Goal: Transaction & Acquisition: Purchase product/service

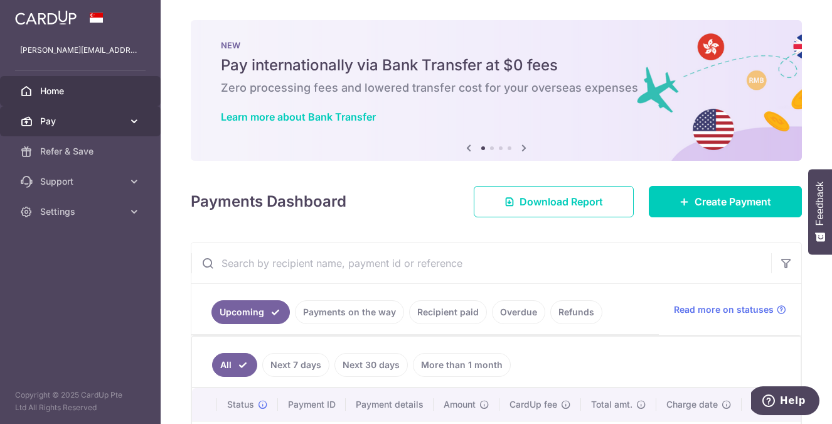
scroll to position [3, 0]
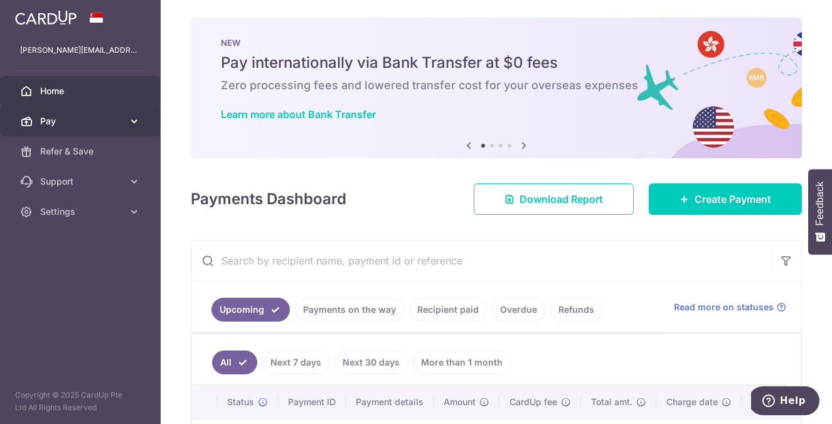
click at [67, 119] on span "Pay" at bounding box center [81, 121] width 83 height 13
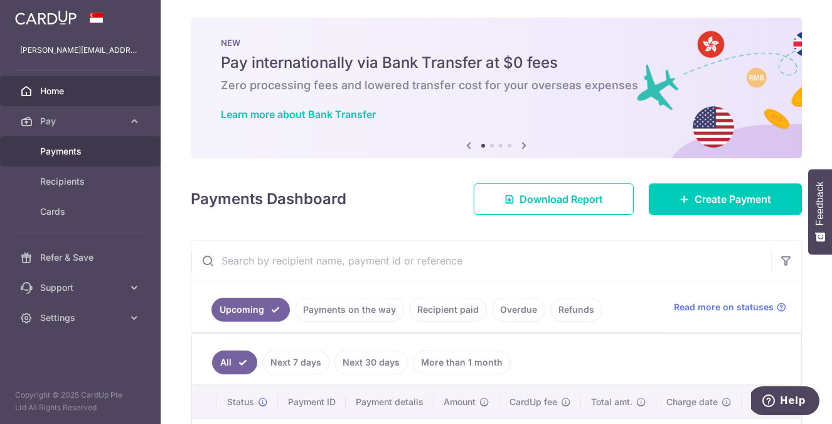
click at [76, 149] on span "Payments" at bounding box center [81, 151] width 83 height 13
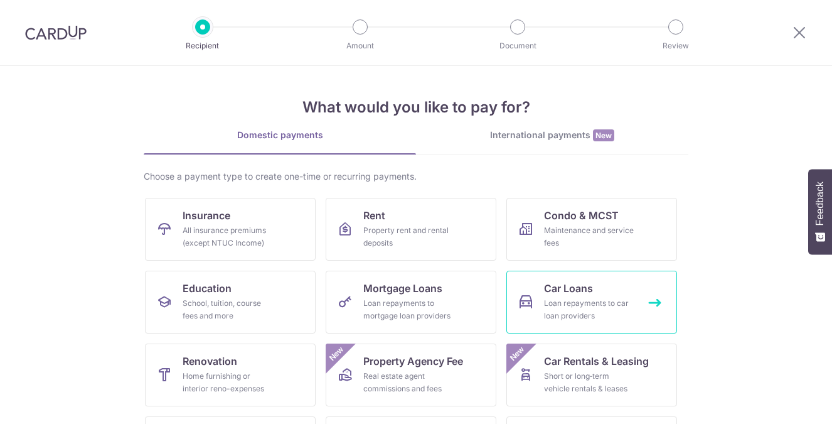
drag, startPoint x: 0, startPoint y: 0, endPoint x: 579, endPoint y: 299, distance: 652.0
click at [582, 293] on span "Car Loans" at bounding box center [568, 288] width 49 height 15
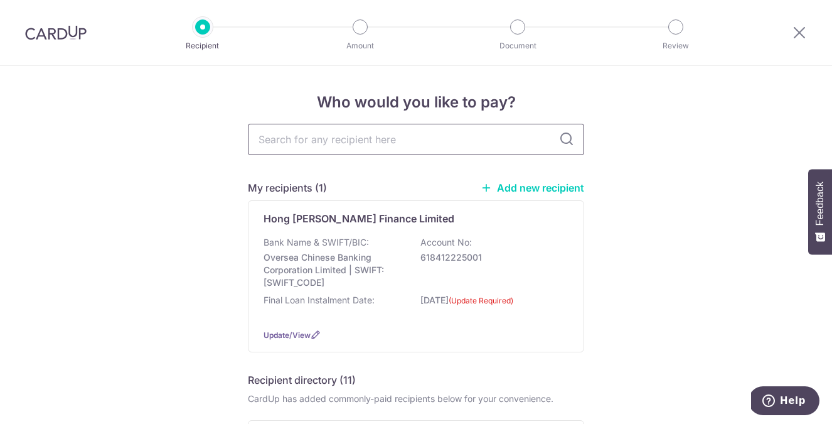
click at [456, 144] on input "text" at bounding box center [416, 139] width 337 height 31
type input "hong"
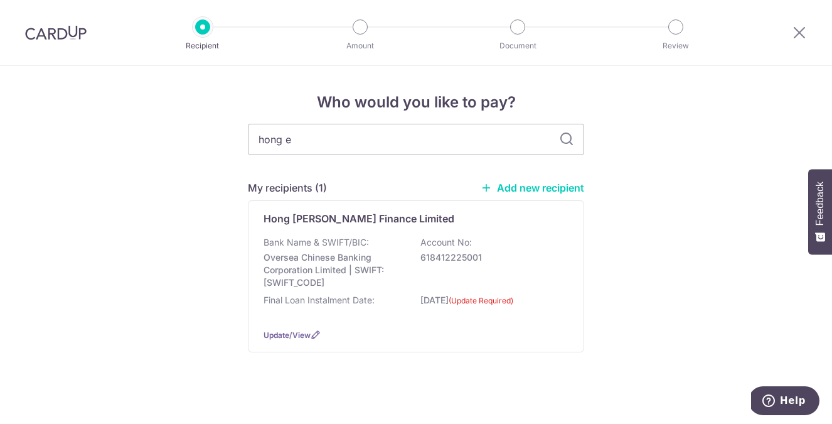
type input "hong el"
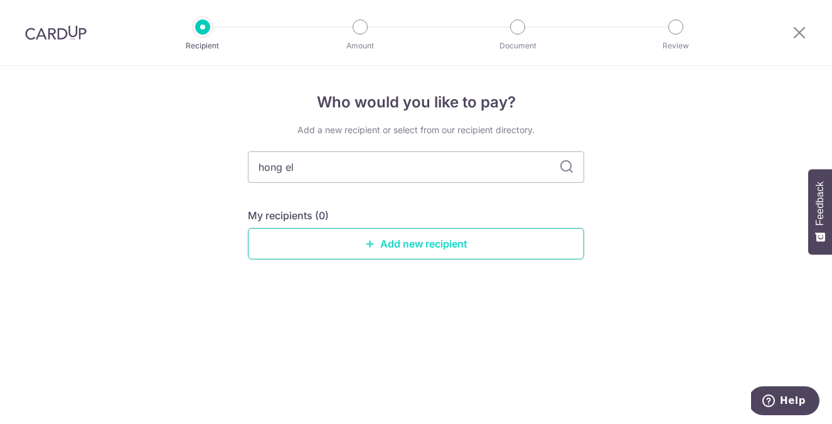
click at [506, 258] on link "Add new recipient" at bounding box center [416, 243] width 337 height 31
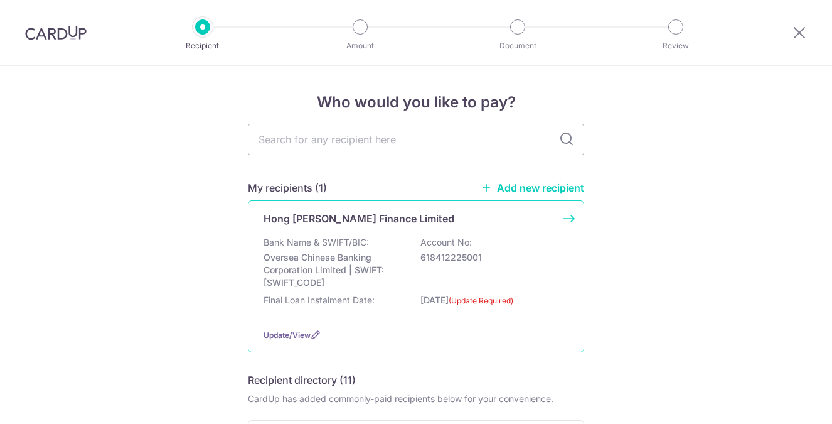
click at [525, 240] on div "Bank Name & SWIFT/BIC: Oversea Chinese Banking Corporation Limited | SWIFT: OCB…" at bounding box center [416, 262] width 305 height 53
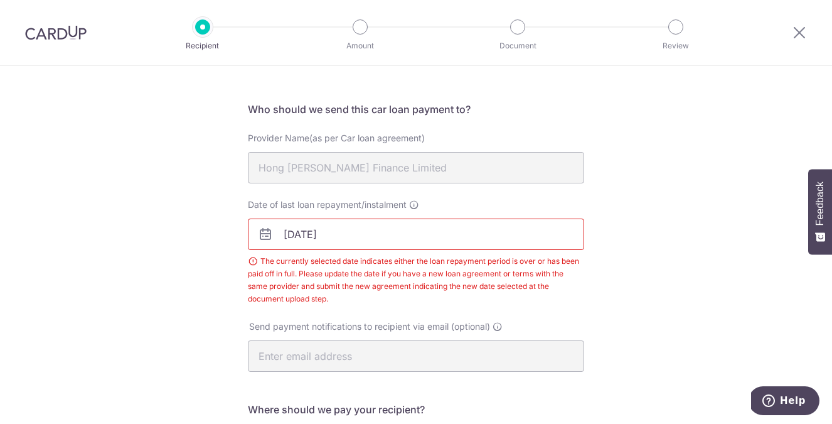
scroll to position [77, 0]
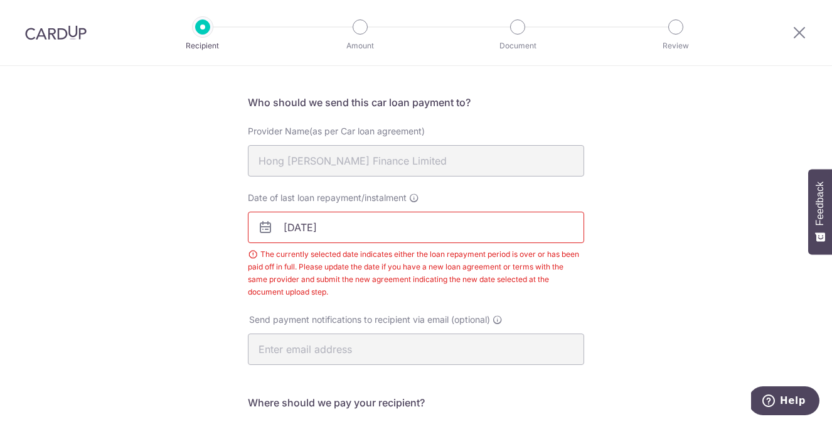
click at [382, 234] on input "14/08/2025" at bounding box center [416, 227] width 337 height 31
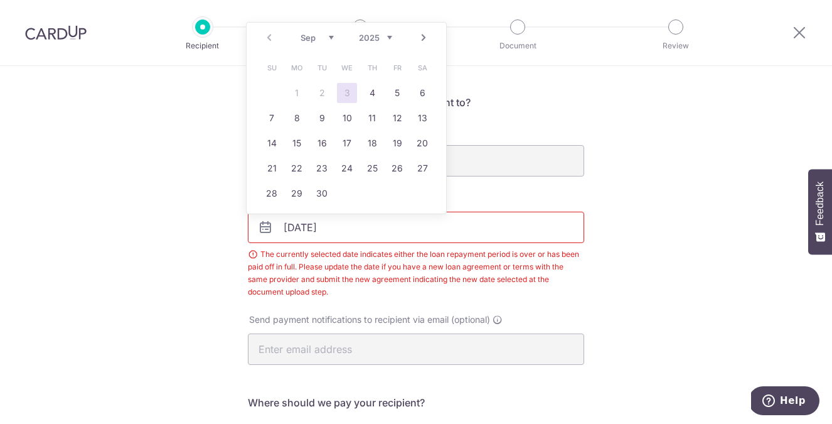
click at [423, 38] on link "Next" at bounding box center [423, 37] width 15 height 15
click at [265, 36] on link "Prev" at bounding box center [269, 37] width 15 height 15
click at [274, 140] on link "14" at bounding box center [272, 143] width 20 height 20
type input "[DATE]"
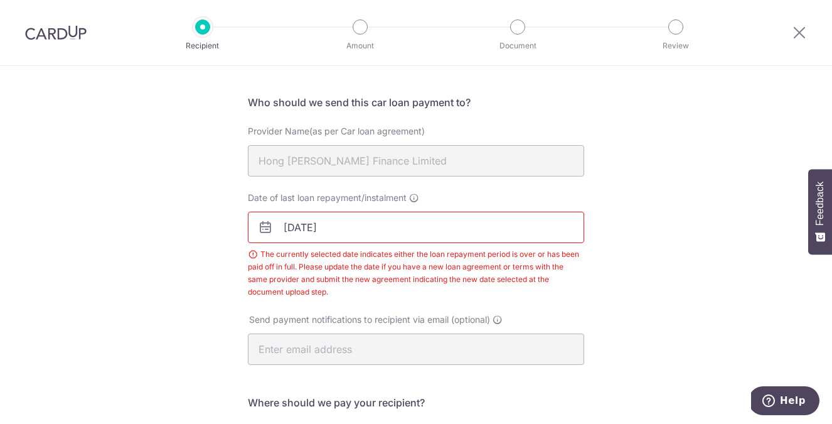
click at [659, 213] on div "Recipient Details Your recipient does not need a CardUp account to receive your…" at bounding box center [416, 352] width 832 height 727
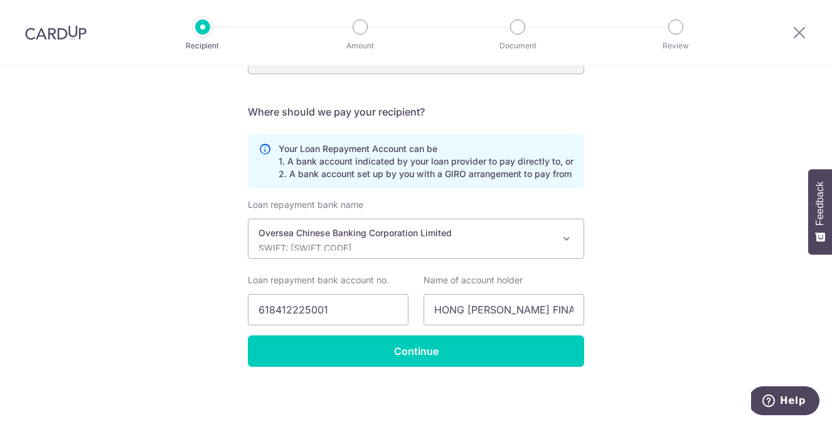
scroll to position [369, 0]
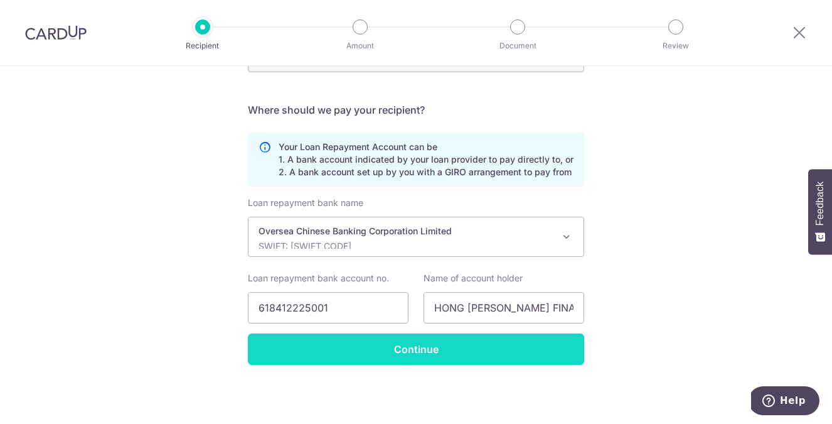
click at [412, 348] on input "Continue" at bounding box center [416, 348] width 337 height 31
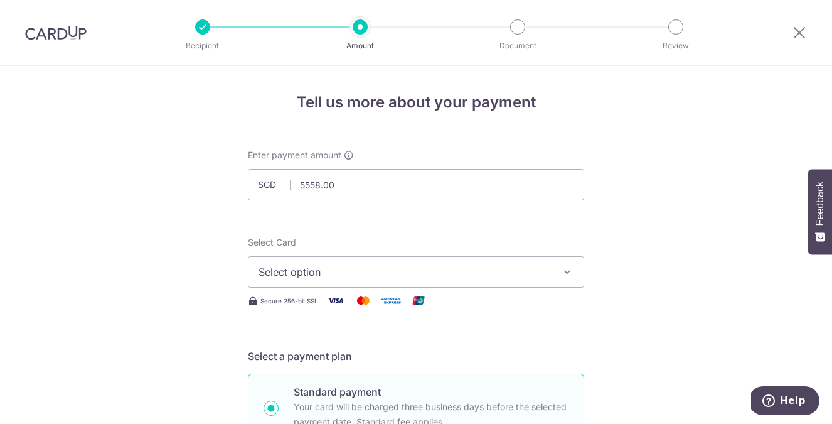
type input "5,558.00"
click at [561, 271] on icon "button" at bounding box center [567, 272] width 13 height 13
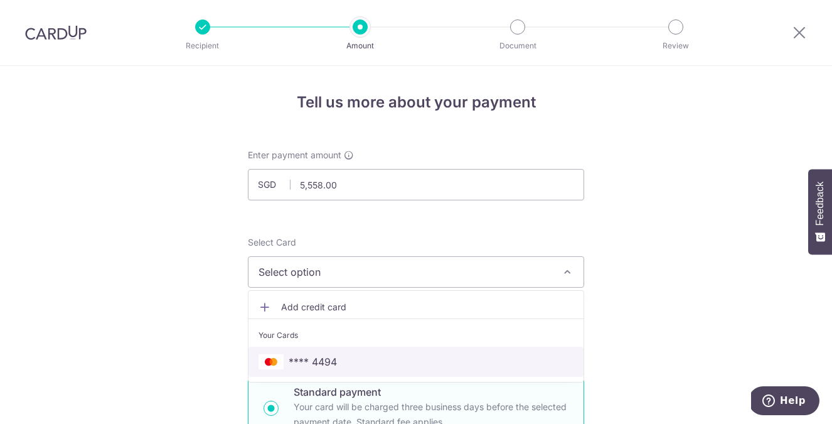
drag, startPoint x: 514, startPoint y: 364, endPoint x: 533, endPoint y: 360, distance: 19.2
click at [514, 364] on span "**** 4494" at bounding box center [416, 361] width 315 height 15
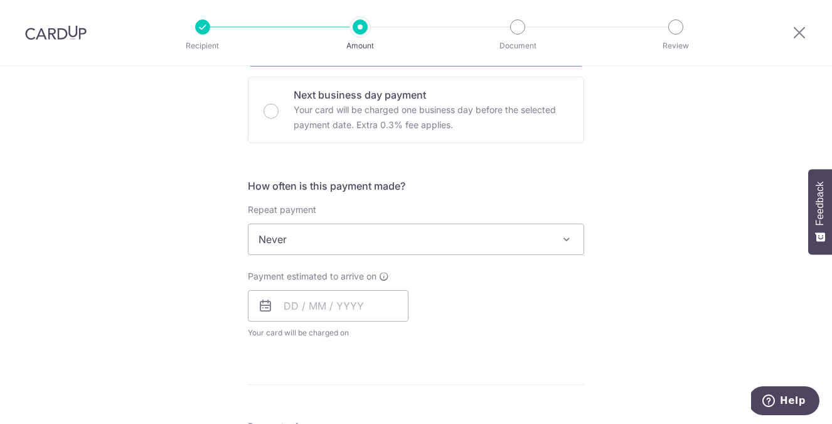
scroll to position [380, 0]
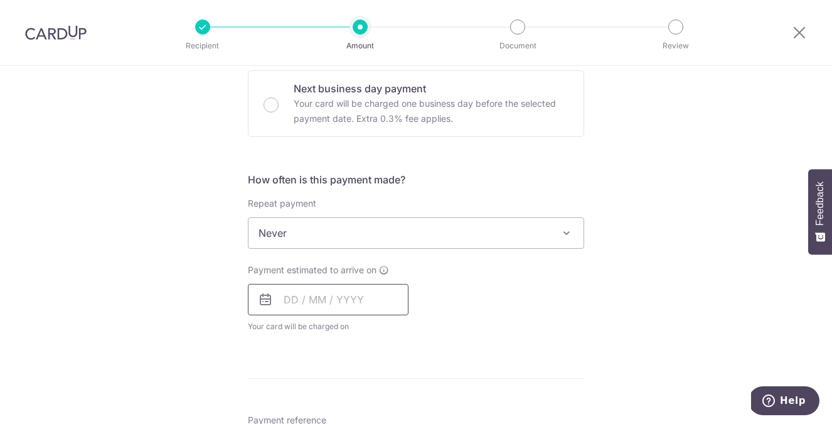
click at [369, 305] on input "text" at bounding box center [328, 299] width 161 height 31
click at [121, 289] on div "Tell us more about your payment Enter payment amount SGD 5,558.00 5558.00 Selec…" at bounding box center [416, 254] width 832 height 1136
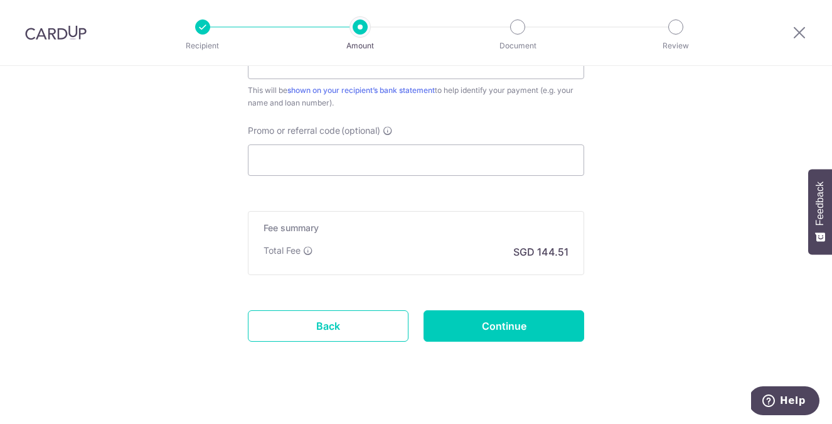
scroll to position [763, 0]
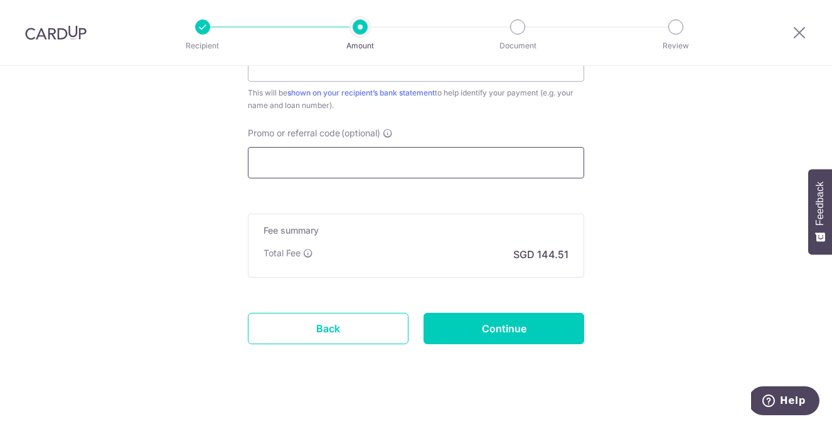
click at [320, 166] on input "Promo or referral code (optional)" at bounding box center [416, 162] width 337 height 31
click at [320, 165] on input "Promo or referral code (optional)" at bounding box center [416, 162] width 337 height 31
paste input "OFF225"
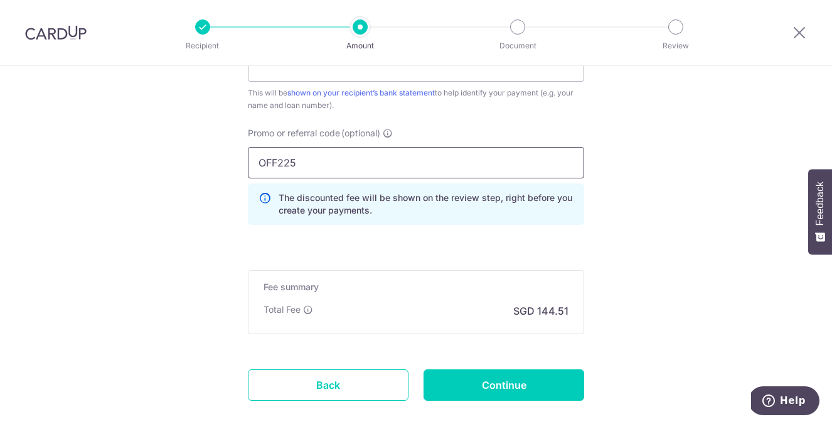
type input "OFF225"
click at [514, 389] on input "Continue" at bounding box center [504, 384] width 161 height 31
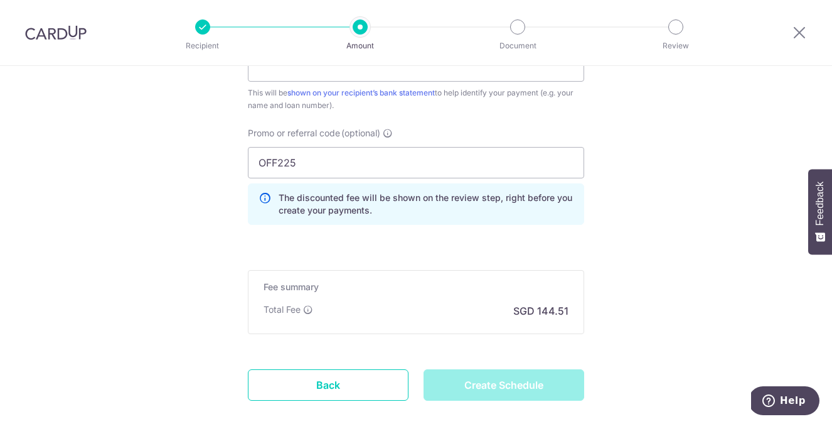
type input "Create Schedule"
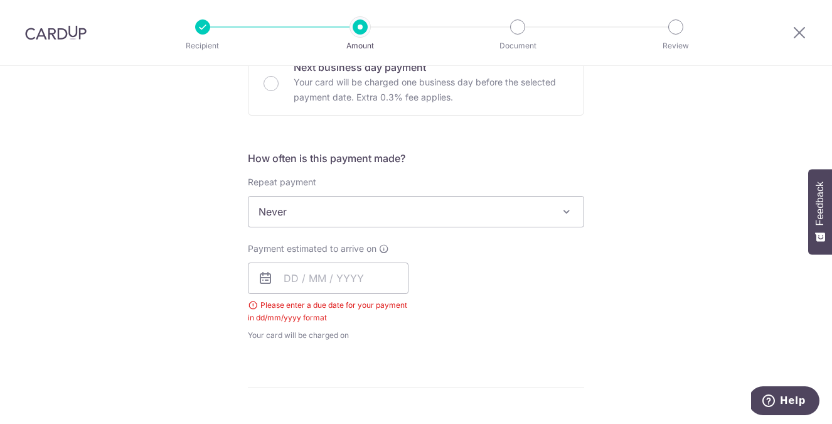
scroll to position [546, 0]
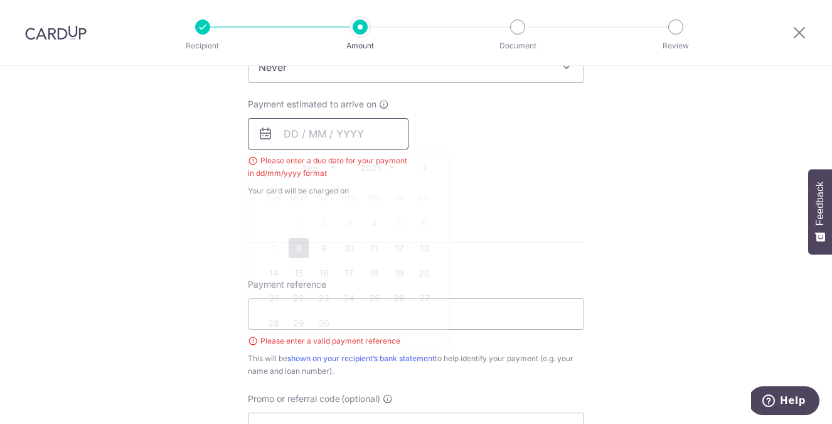
click at [377, 136] on input "text" at bounding box center [328, 133] width 161 height 31
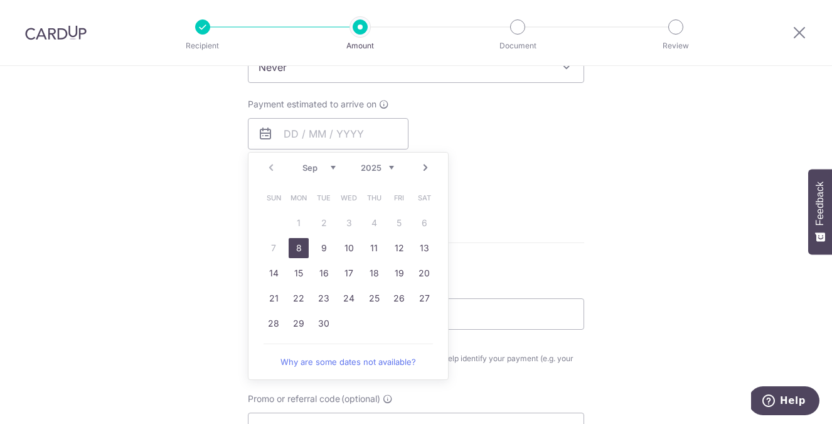
click at [511, 102] on div "Payment estimated to arrive on Prev Next Sep Oct Nov Dec 2025 2026 2027 2028 20…" at bounding box center [416, 147] width 352 height 99
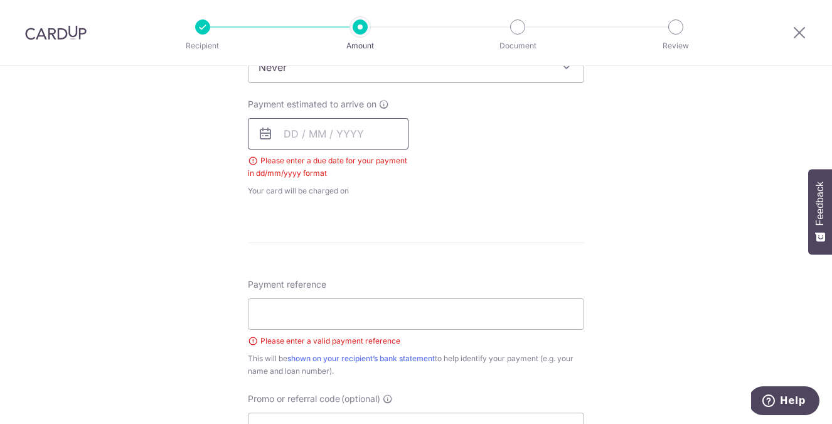
click at [379, 138] on input "text" at bounding box center [328, 133] width 161 height 31
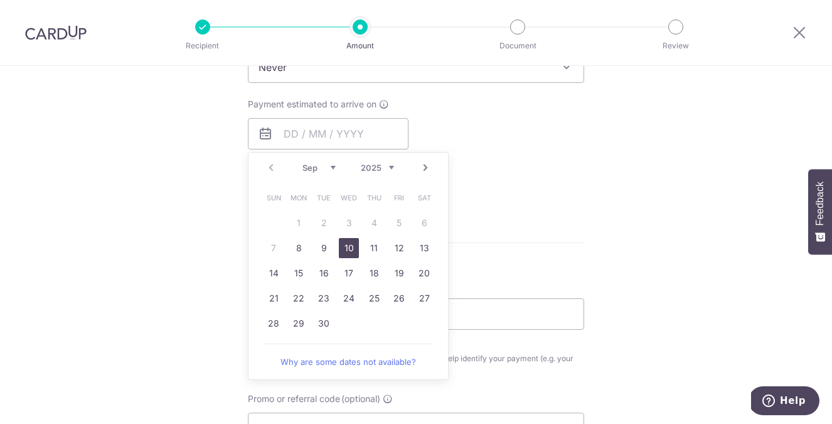
click at [341, 245] on link "10" at bounding box center [349, 248] width 20 height 20
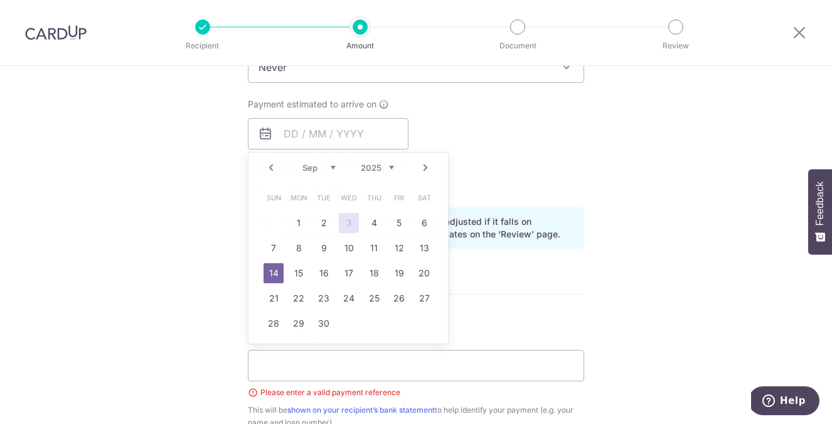
type input "10/09/2025"
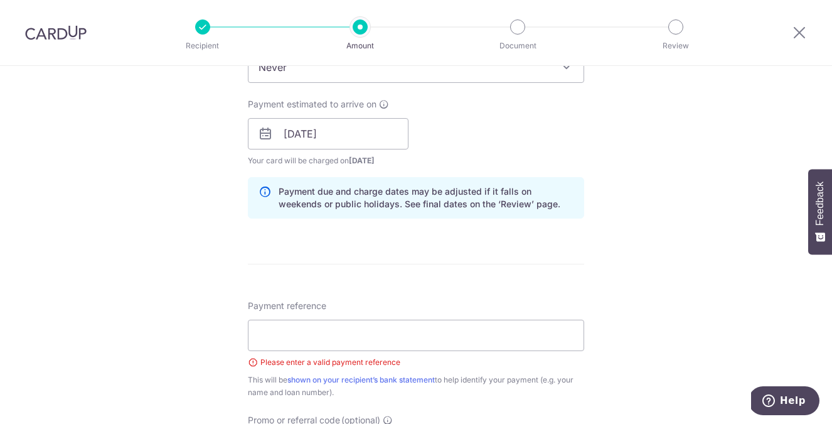
scroll to position [634, 0]
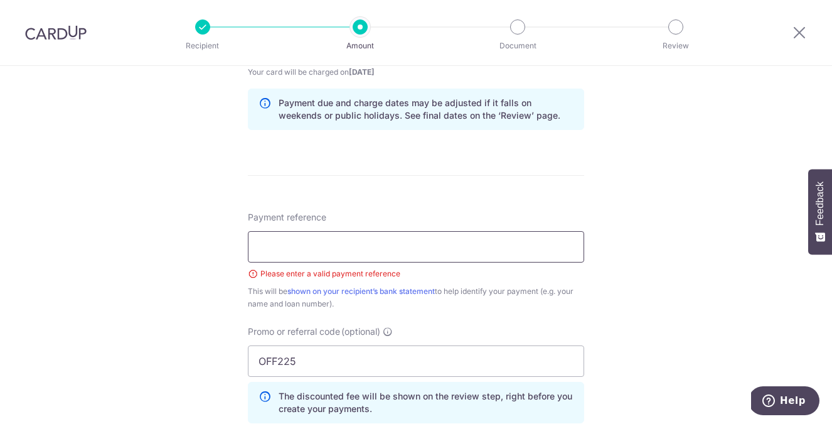
click at [463, 247] on input "Payment reference" at bounding box center [416, 246] width 337 height 31
type input "SNQ5577P"
click at [714, 282] on div "Tell us more about your payment Enter payment amount SGD 5,558.00 5558.00 Selec…" at bounding box center [416, 62] width 832 height 1261
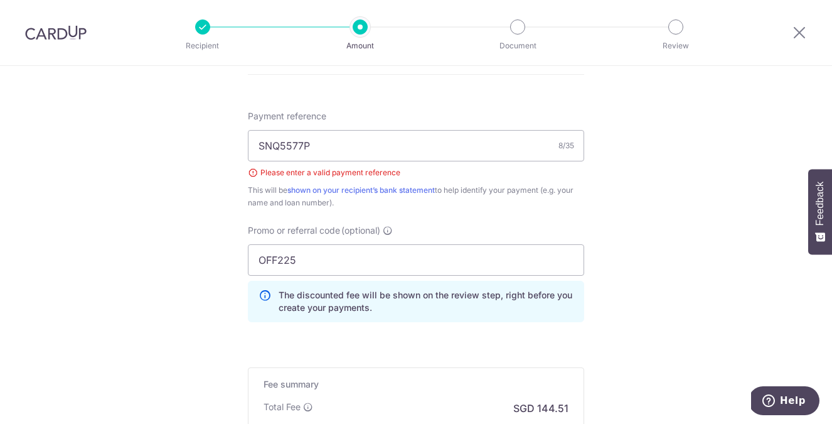
scroll to position [903, 0]
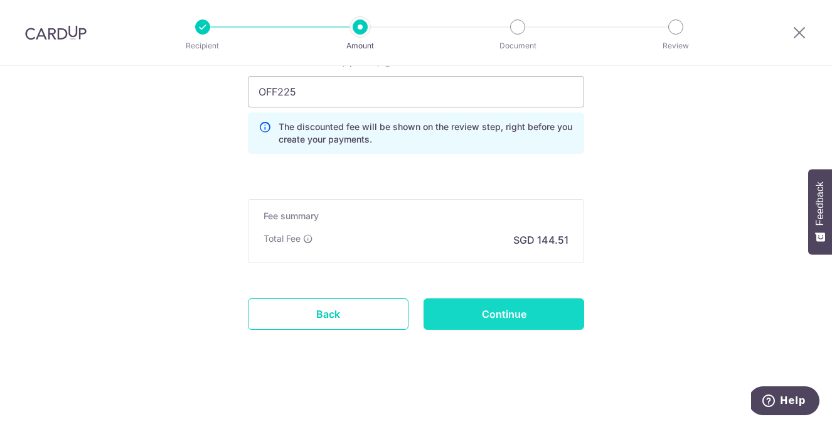
click at [545, 321] on input "Continue" at bounding box center [504, 313] width 161 height 31
type input "Create Schedule"
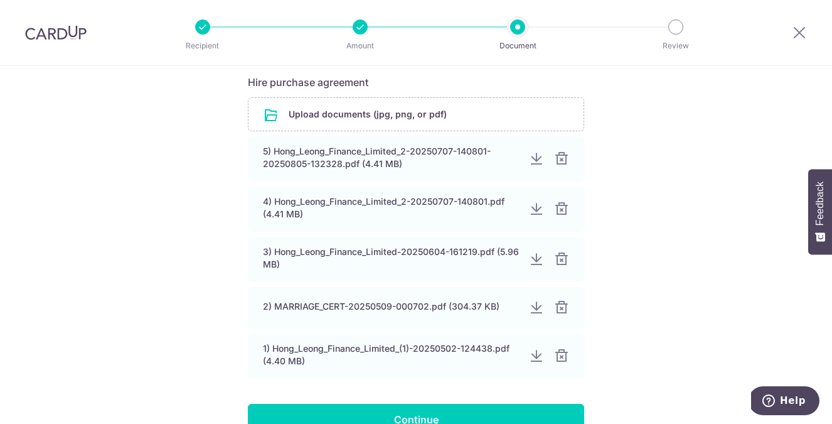
scroll to position [163, 0]
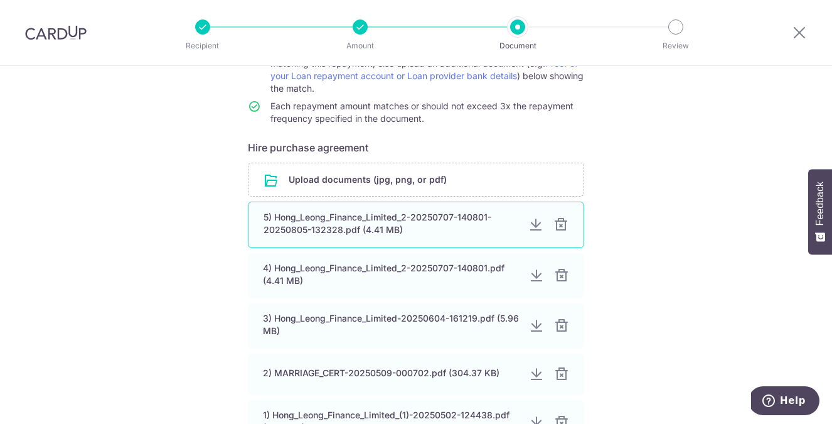
click at [530, 223] on div at bounding box center [536, 224] width 15 height 15
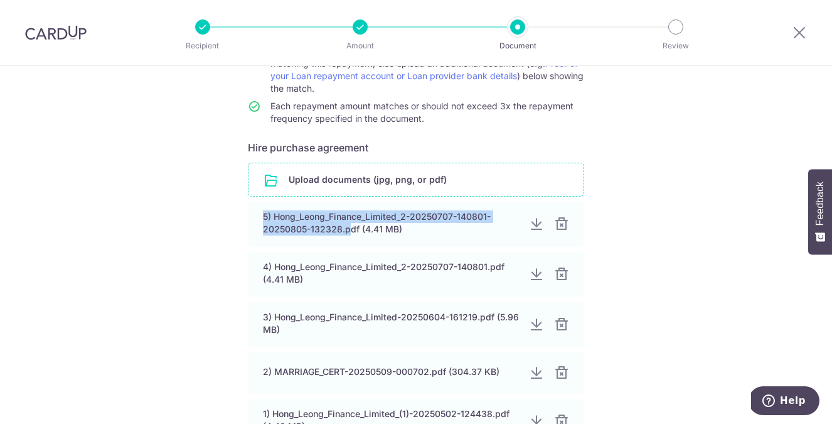
drag, startPoint x: 347, startPoint y: 227, endPoint x: 340, endPoint y: 176, distance: 50.6
click at [340, 176] on div "Upload documents (jpg, png, or pdf) 5) Hong_Leong_Finance_Limited_2-20250707-14…" at bounding box center [416, 306] width 337 height 286
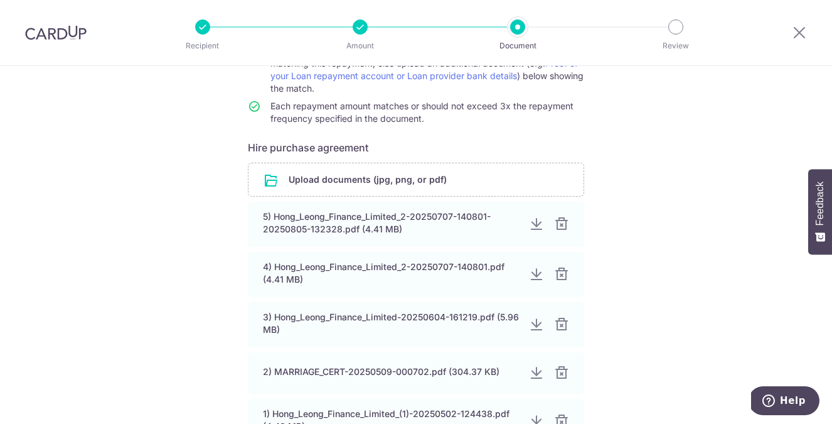
drag, startPoint x: 674, startPoint y: 193, endPoint x: 670, endPoint y: 198, distance: 6.8
click at [674, 193] on div "Help us verify your payment Your supporting documents will enable us to approve…" at bounding box center [416, 240] width 832 height 674
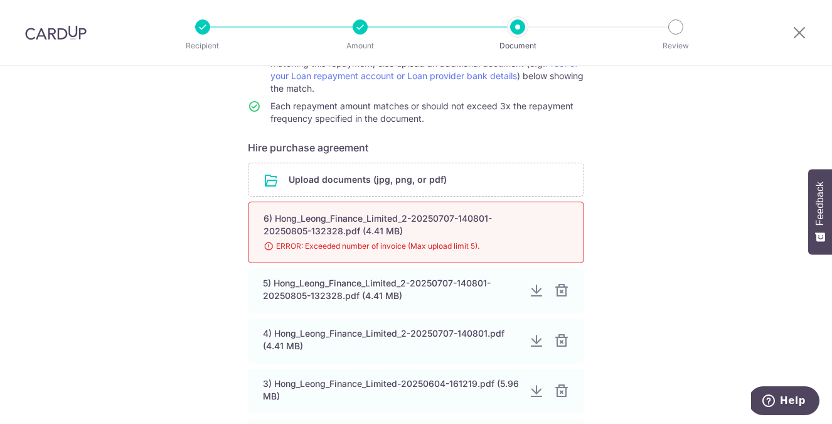
click at [650, 233] on div "Help us verify your payment Your supporting documents will enable us to approve…" at bounding box center [416, 273] width 832 height 741
click at [653, 305] on div "Help us verify your payment Your supporting documents will enable us to approve…" at bounding box center [416, 273] width 832 height 741
click at [451, 181] on input "file" at bounding box center [416, 179] width 335 height 33
click at [286, 245] on span "ERROR: Exceeded number of invoice (Max upload limit 5)." at bounding box center [401, 246] width 275 height 13
click at [501, 245] on span "ERROR: Exceeded number of invoice (Max upload limit 5)." at bounding box center [401, 246] width 275 height 13
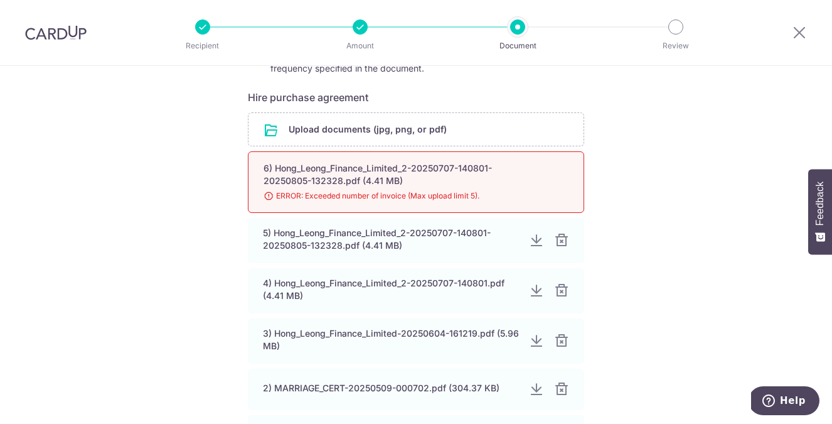
scroll to position [383, 0]
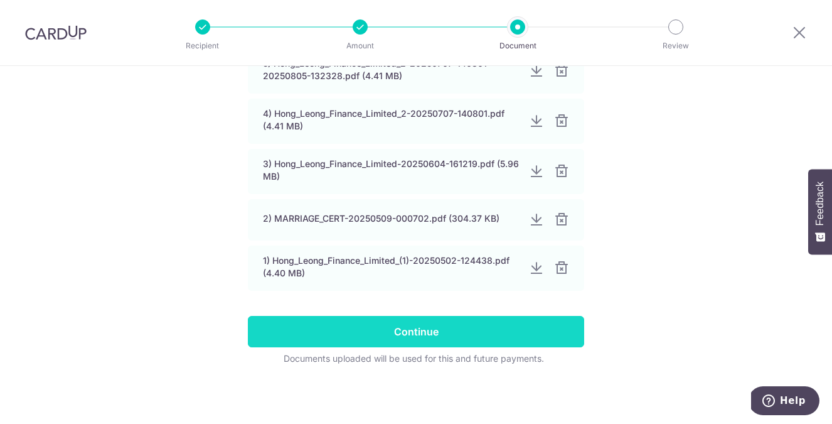
click at [506, 327] on input "Continue" at bounding box center [416, 331] width 337 height 31
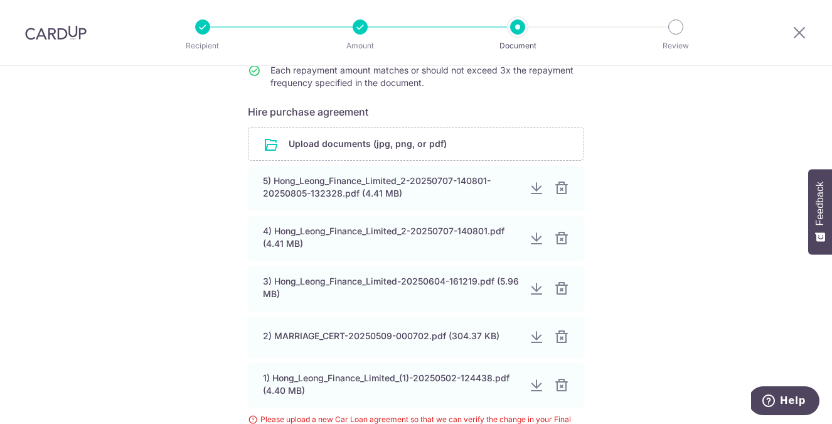
scroll to position [267, 0]
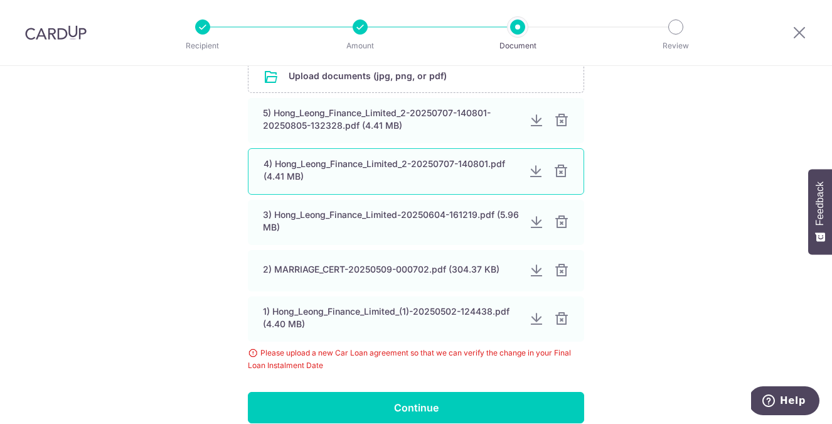
click at [530, 170] on div at bounding box center [536, 171] width 15 height 15
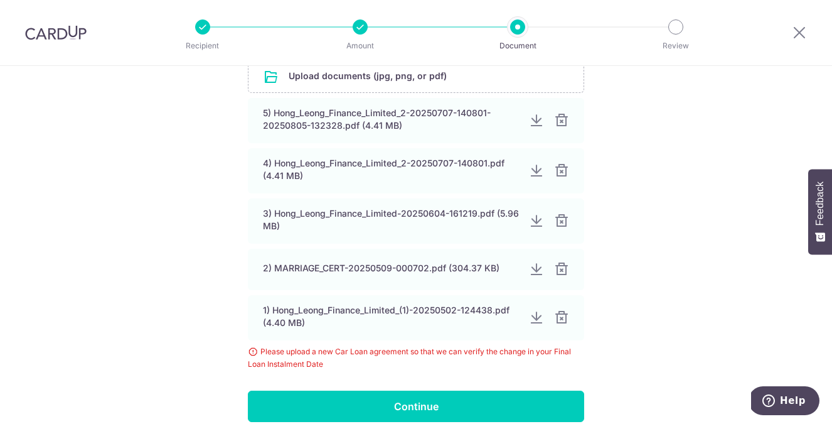
click at [709, 220] on div "Help us verify your payment Your supporting documents will enable us to approve…" at bounding box center [416, 148] width 832 height 699
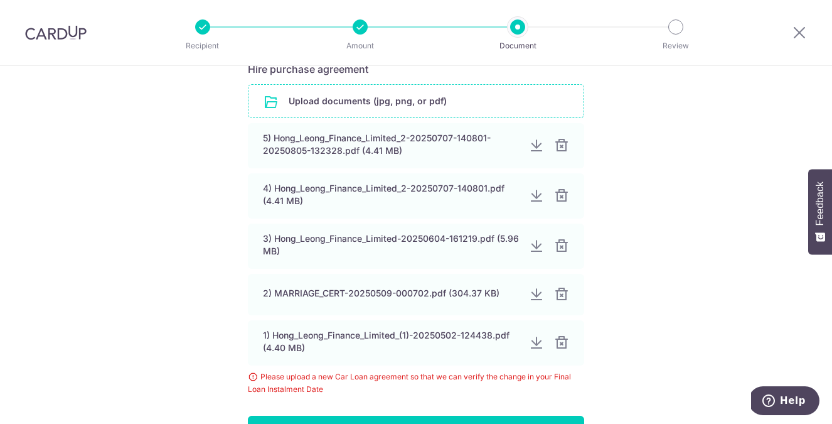
click at [468, 106] on input "file" at bounding box center [416, 101] width 335 height 33
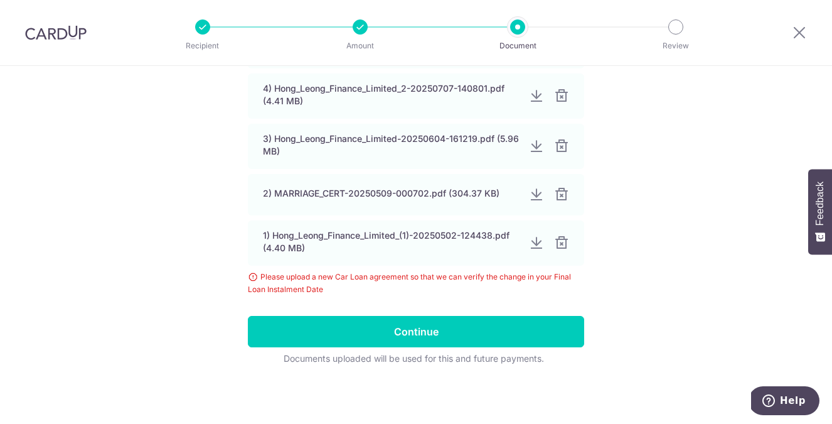
scroll to position [408, 0]
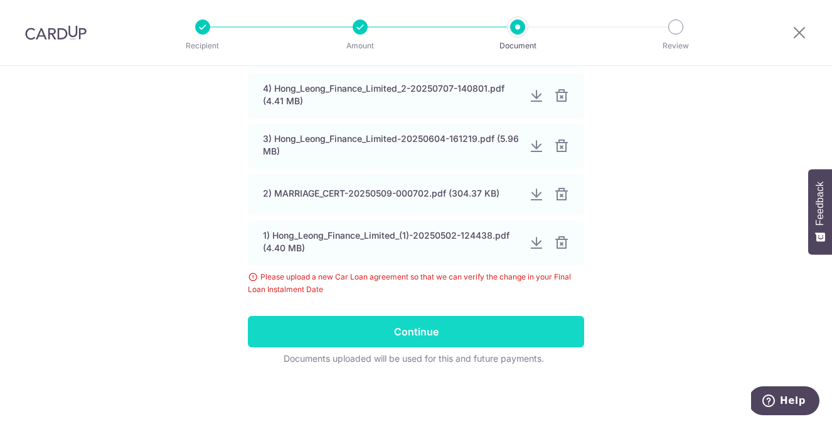
click at [483, 328] on input "Continue" at bounding box center [416, 331] width 337 height 31
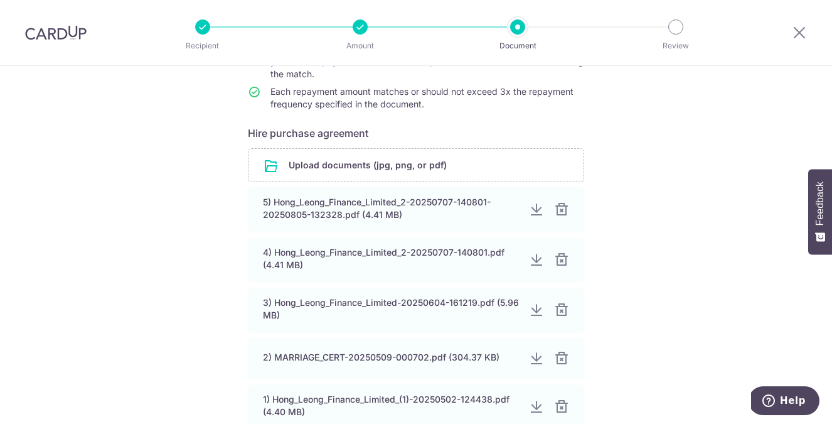
scroll to position [114, 0]
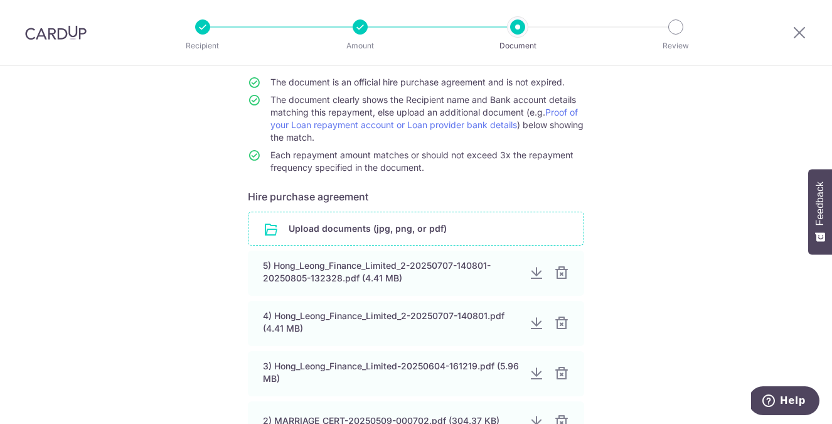
click at [431, 226] on input "file" at bounding box center [416, 228] width 335 height 33
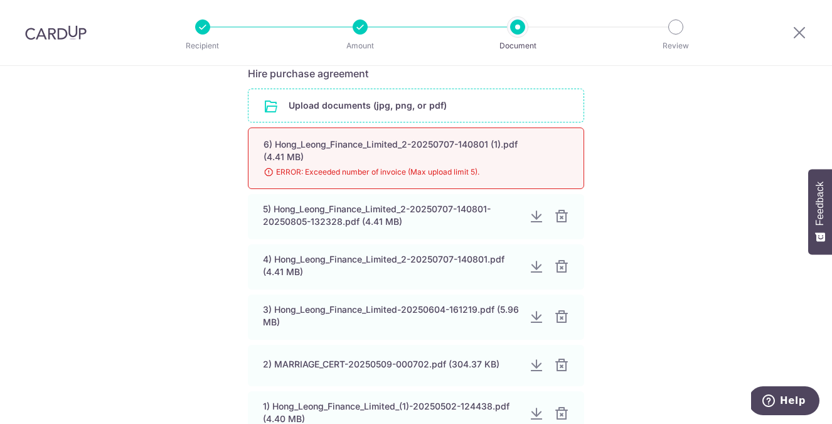
scroll to position [296, 0]
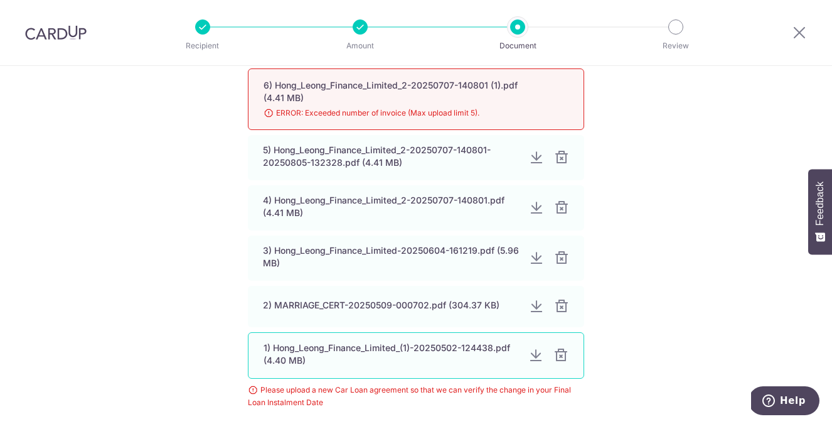
click at [560, 356] on div at bounding box center [561, 355] width 15 height 15
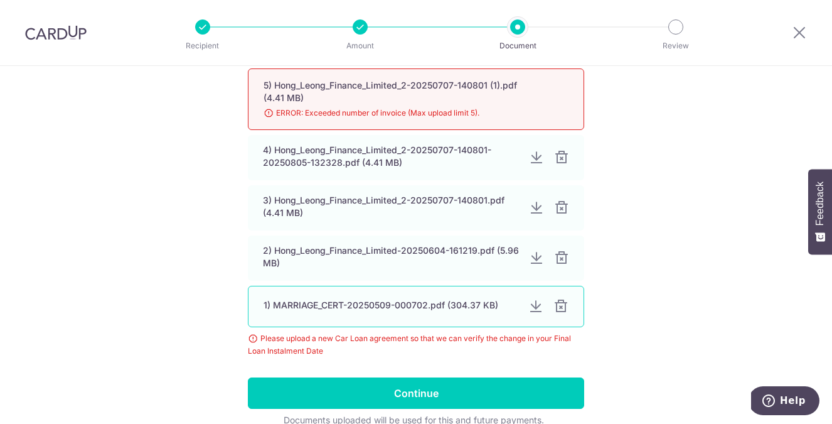
click at [560, 308] on div at bounding box center [561, 306] width 15 height 15
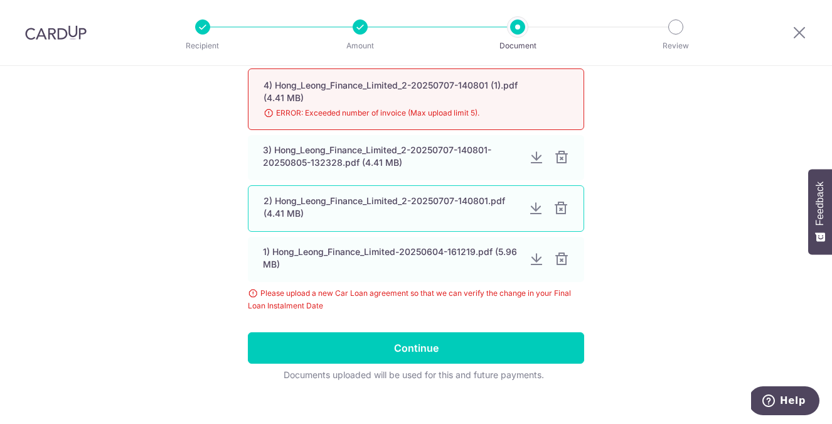
click at [561, 257] on div at bounding box center [561, 259] width 15 height 15
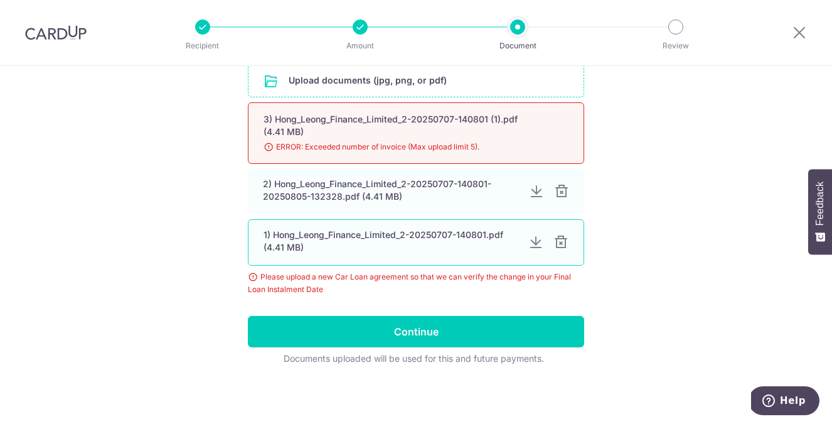
scroll to position [262, 0]
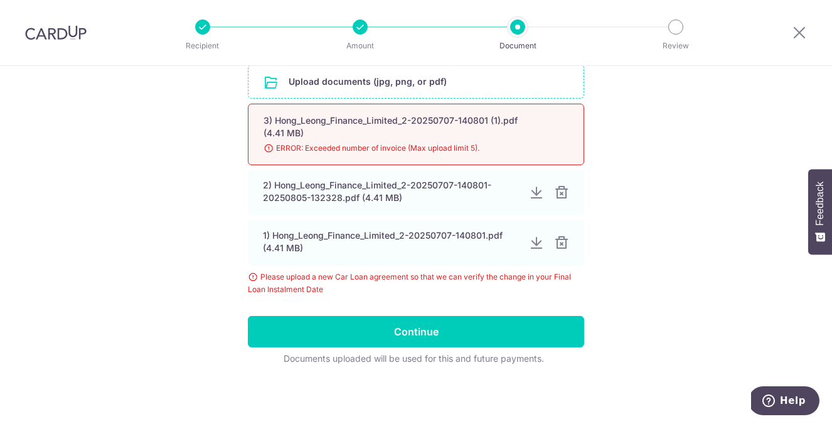
click at [560, 240] on div at bounding box center [561, 242] width 15 height 15
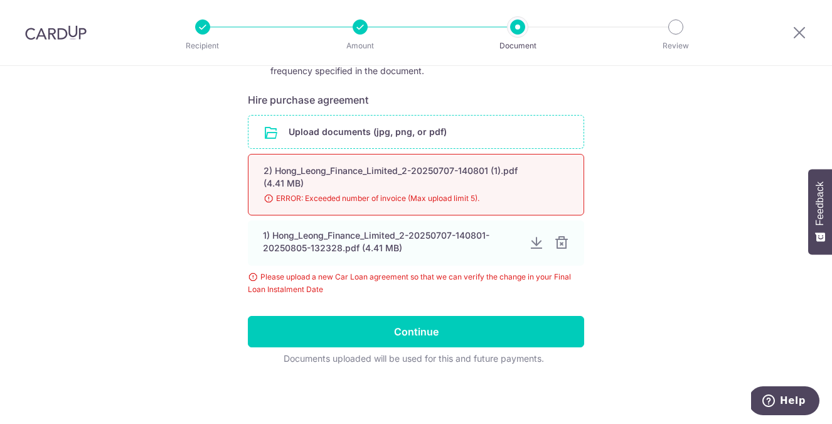
scroll to position [211, 0]
click at [491, 328] on input "Continue" at bounding box center [416, 331] width 337 height 31
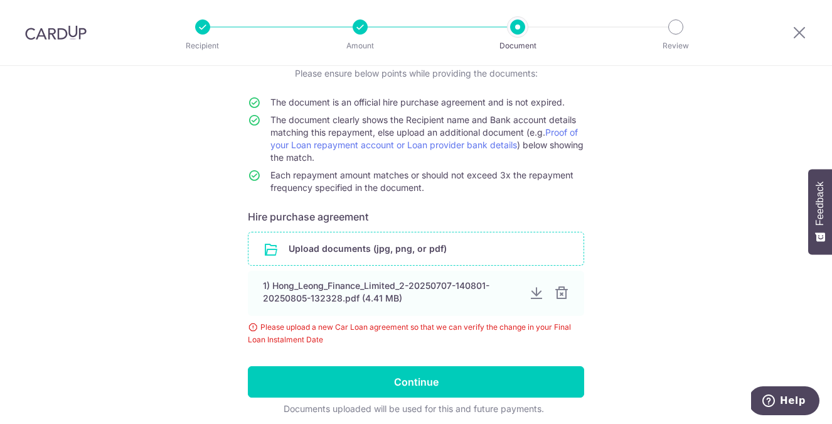
click at [484, 245] on input "file" at bounding box center [416, 248] width 335 height 33
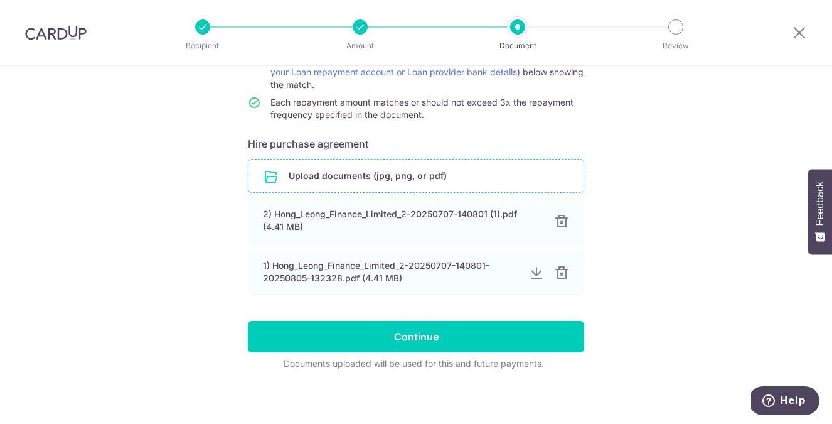
scroll to position [172, 0]
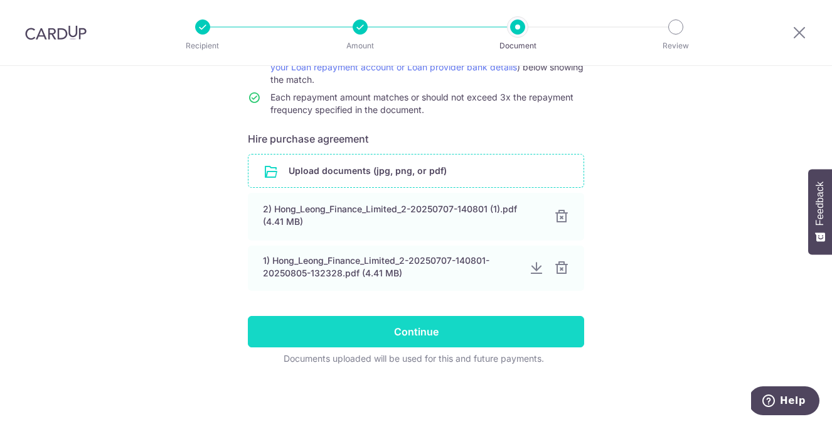
click at [542, 328] on input "Continue" at bounding box center [416, 331] width 337 height 31
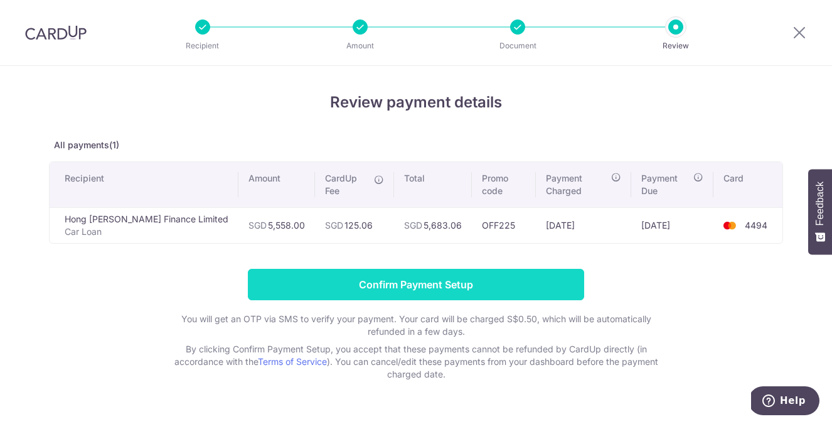
click at [406, 269] on input "Confirm Payment Setup" at bounding box center [416, 284] width 337 height 31
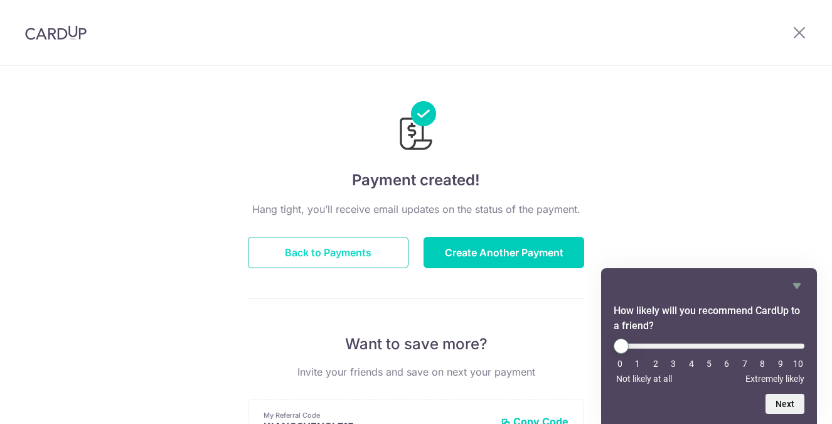
click at [349, 255] on button "Back to Payments" at bounding box center [328, 252] width 161 height 31
